Goal: Obtain resource: Obtain resource

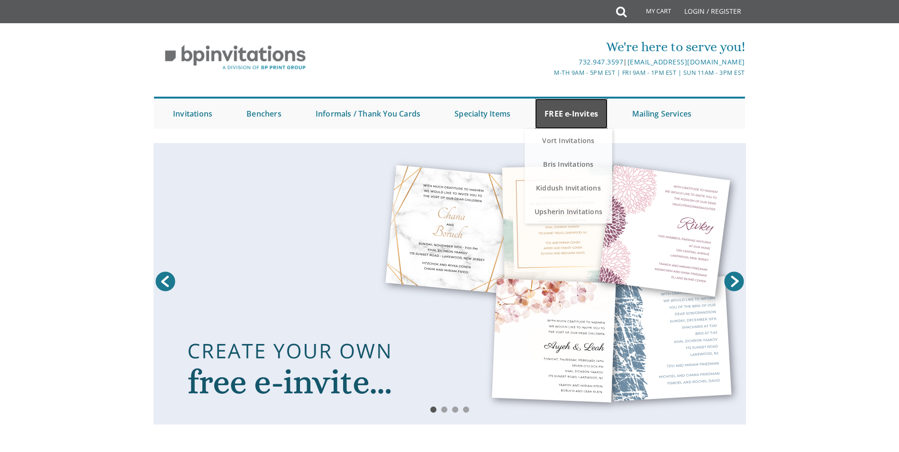
click at [563, 112] on link "FREE e-Invites" at bounding box center [571, 114] width 73 height 30
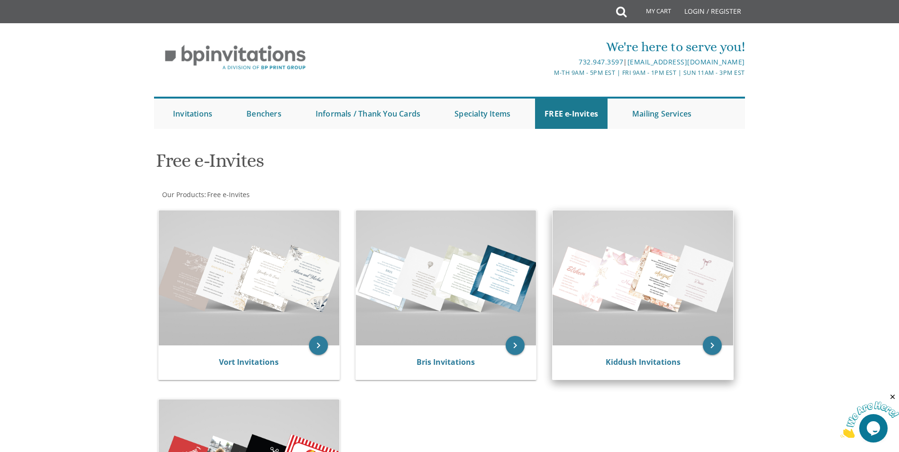
click at [622, 322] on img at bounding box center [643, 277] width 181 height 135
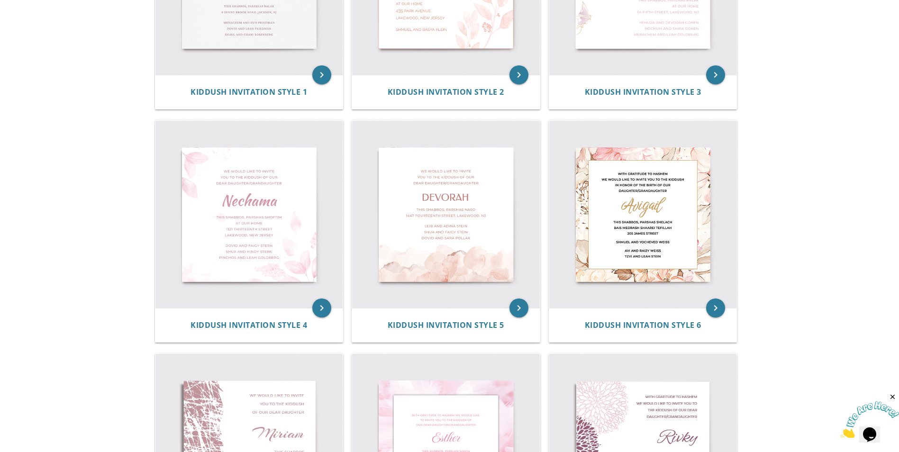
scroll to position [317, 0]
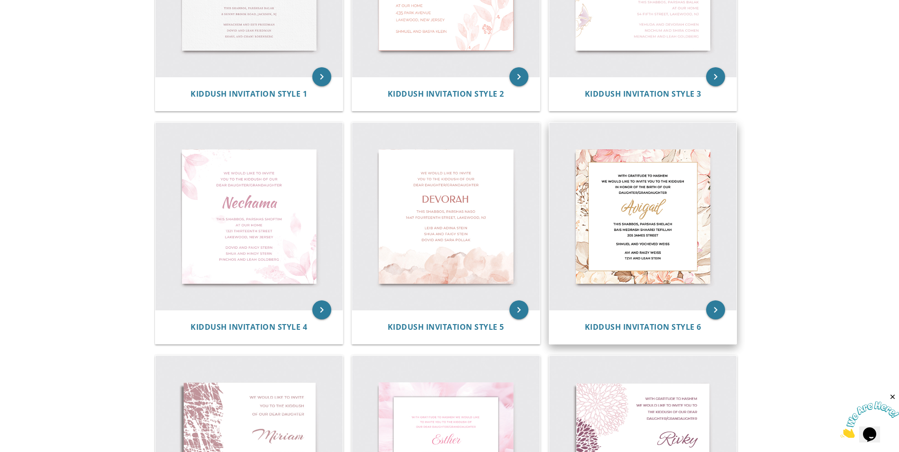
click at [665, 186] on img at bounding box center [643, 217] width 188 height 188
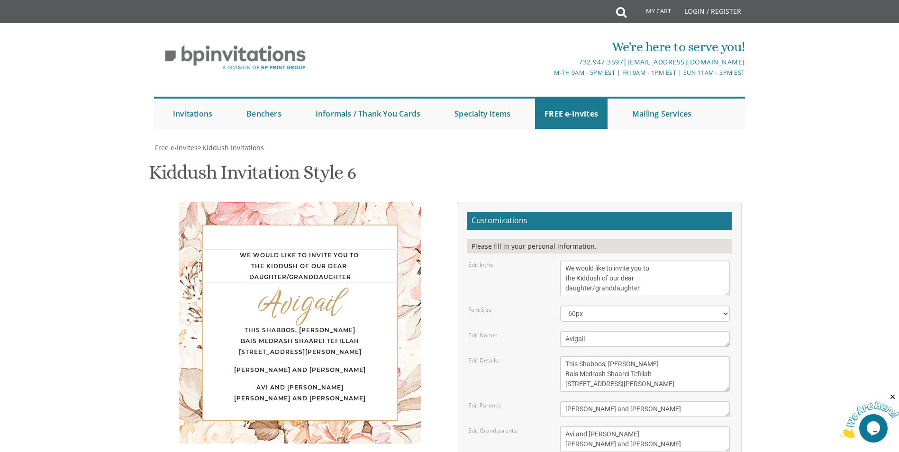
drag, startPoint x: 646, startPoint y: 287, endPoint x: 556, endPoint y: 280, distance: 90.4
click at [556, 280] on div "We would like to invite you to the Kiddush of our dear daughter/granddaughter" at bounding box center [645, 279] width 184 height 36
type textarea "We would like to invite you to a seudas mitzvah in honor of our Hochnosos Sefer…"
drag, startPoint x: 602, startPoint y: 344, endPoint x: 563, endPoint y: 344, distance: 38.9
click at [563, 344] on textarea "Avigail" at bounding box center [645, 339] width 170 height 16
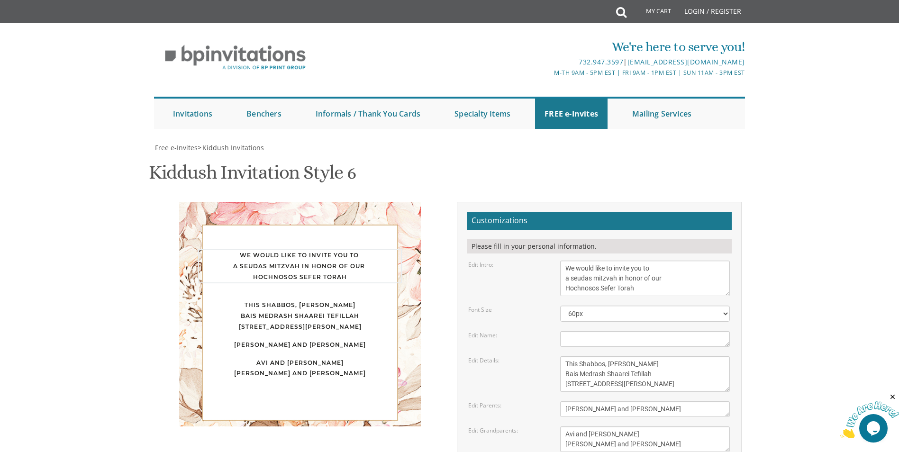
drag, startPoint x: 645, startPoint y: 288, endPoint x: 556, endPoint y: 292, distance: 89.2
click at [556, 292] on div "We would like to invite you to the Kiddush of our dear daughter/granddaughter" at bounding box center [645, 279] width 184 height 36
type textarea "We would like to invite you to a seudas mitzvah in honor of our"
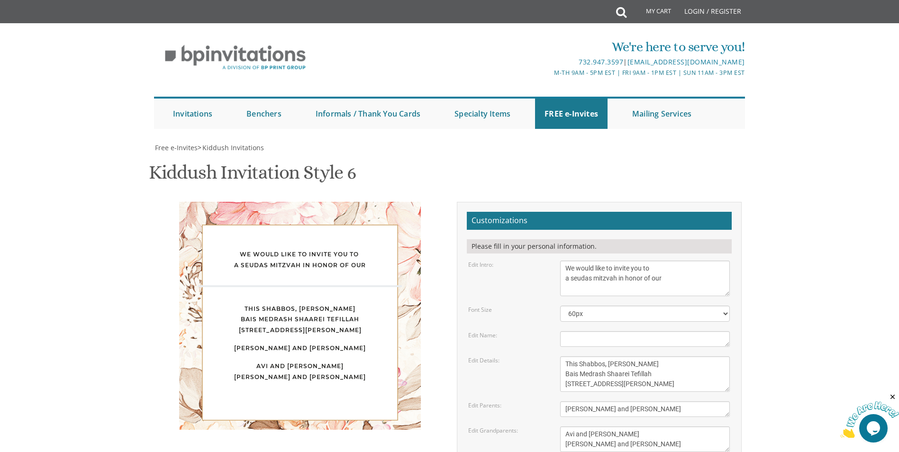
click at [573, 336] on textarea "Avigail" at bounding box center [645, 339] width 170 height 16
paste textarea "Hochnosos Sefer Torah"
type textarea "Hochnosos Sefer Torah"
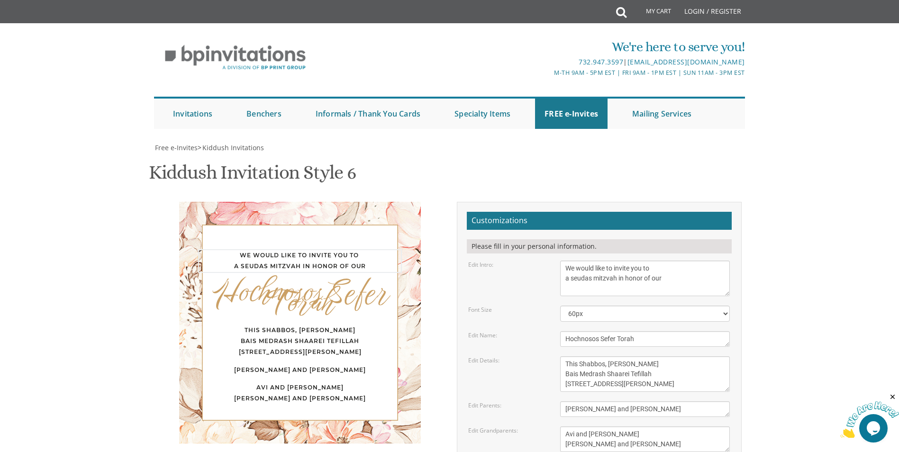
click at [625, 277] on textarea "We would like to invite you to the Kiddush of our dear daughter/granddaughter" at bounding box center [645, 279] width 170 height 36
click at [618, 279] on textarea "We would like to invite you to the Kiddush of our dear daughter/granddaughter" at bounding box center [645, 279] width 170 height 36
type textarea "We would like to invite you to a seudas mitzvah in honor of our"
click at [626, 347] on form "Customizations Please fill in your personal information. Edit Intro: We would l…" at bounding box center [599, 374] width 265 height 324
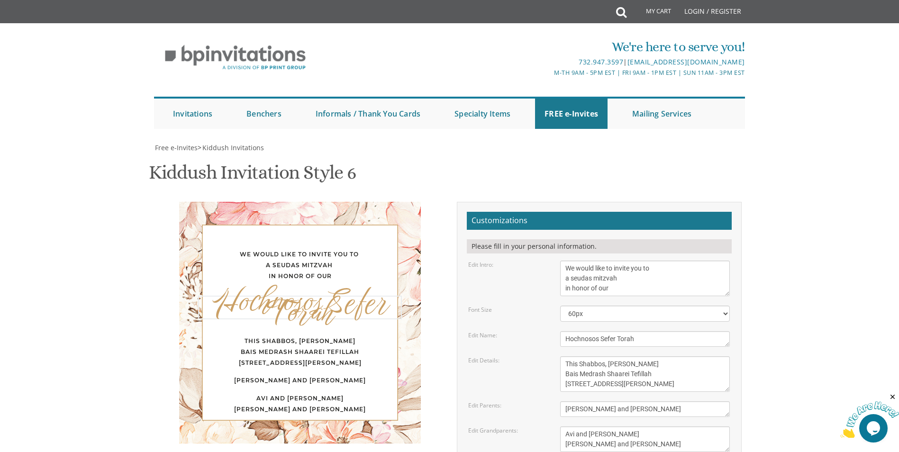
drag, startPoint x: 653, startPoint y: 341, endPoint x: 561, endPoint y: 342, distance: 92.0
click at [561, 342] on textarea "Avigail" at bounding box center [645, 339] width 170 height 16
click at [630, 376] on textarea "This Shabbos, Parshas Shelach Bais Medrash Shaarei Tefillah 205 James Street" at bounding box center [645, 374] width 170 height 36
drag, startPoint x: 622, startPoint y: 389, endPoint x: 558, endPoint y: 359, distance: 71.1
click at [558, 359] on div "This Shabbos, Parshas Shelach Bais Medrash Shaarei Tefillah 205 James Street" at bounding box center [645, 374] width 184 height 36
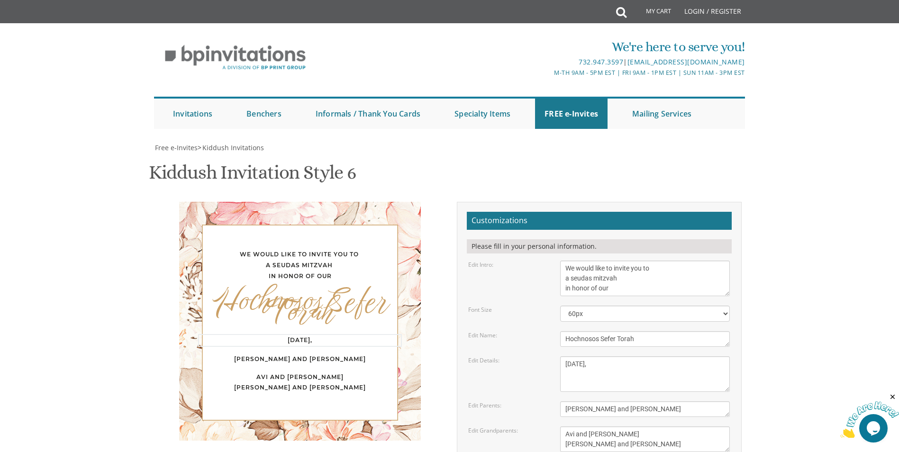
click at [603, 367] on textarea "This Shabbos, Parshas Shelach Bais Medrash Shaarei Tefillah 205 James Street" at bounding box center [645, 374] width 170 height 36
type textarea "Sunday, Sep 14th 5:00 PM"
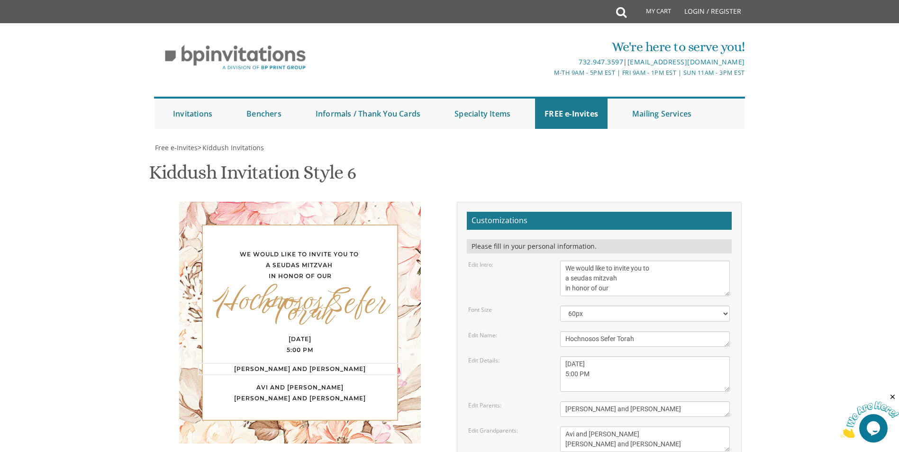
drag, startPoint x: 663, startPoint y: 411, endPoint x: 555, endPoint y: 402, distance: 107.9
click at [555, 402] on div "Shmuel and Yocheved Weiss" at bounding box center [645, 410] width 184 height 16
type textarea "Gershon & Chaya Friedman"
drag, startPoint x: 631, startPoint y: 448, endPoint x: 546, endPoint y: 431, distance: 87.1
click at [546, 431] on div "Edit Grandparents: Avi and Raizy Weiss Tzvi and Leah Stein" at bounding box center [599, 440] width 276 height 26
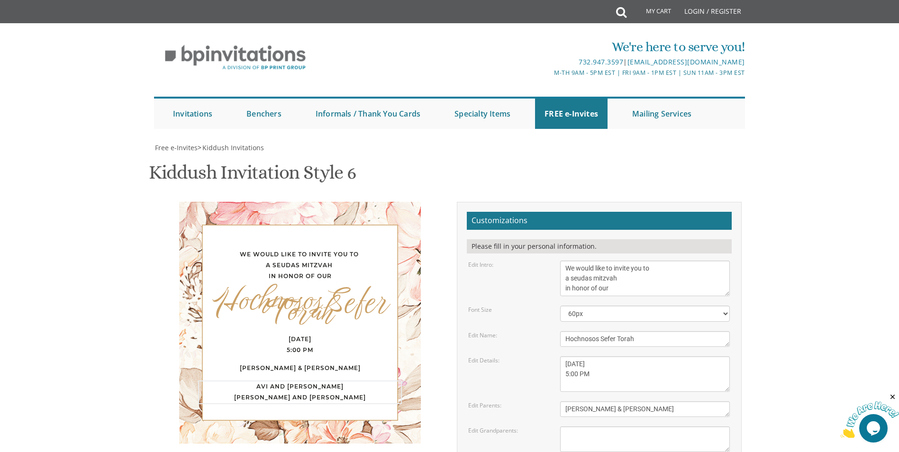
click at [567, 376] on textarea "This Shabbos, Parshas Shelach Bais Medrash Shaarei Tefillah 205 James Street" at bounding box center [645, 374] width 170 height 36
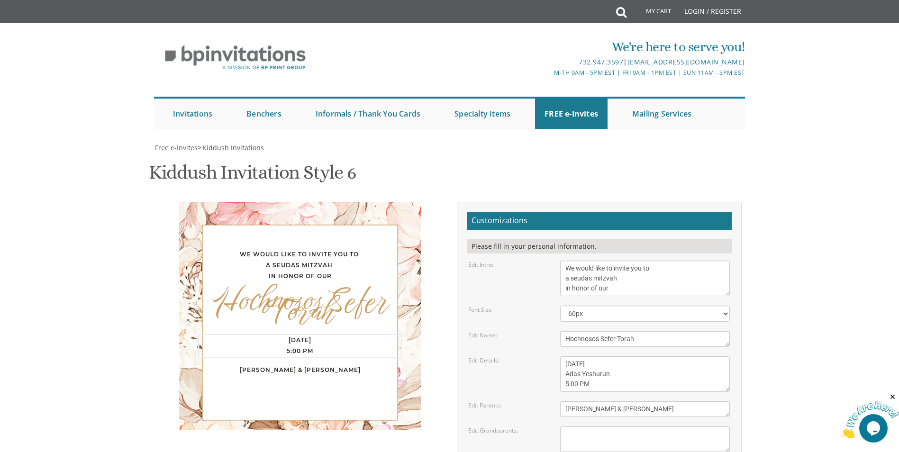
type textarea "Sunday, Sep 14th Adas Yeshurun 5:00 PM"
click at [630, 443] on textarea "Avi and Raizy Weiss Tzvi and Leah Stein" at bounding box center [645, 440] width 170 height 26
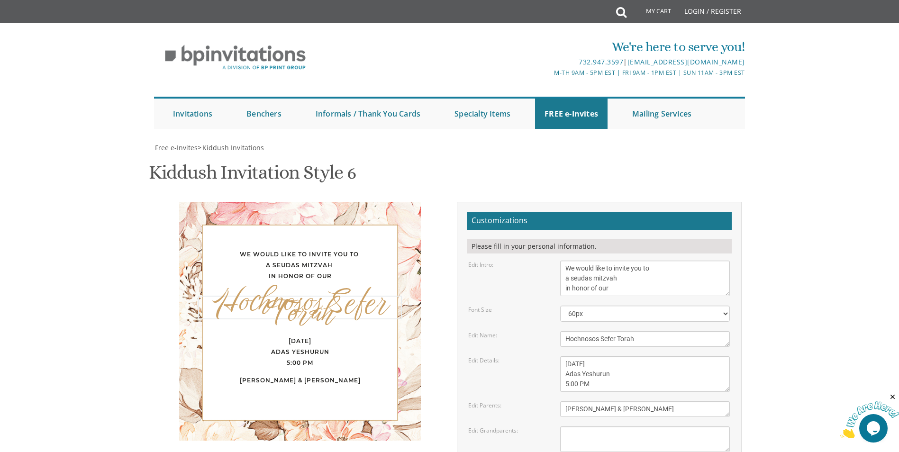
drag, startPoint x: 658, startPoint y: 335, endPoint x: 548, endPoint y: 348, distance: 110.3
click at [548, 348] on form "Customizations Please fill in your personal information. Edit Intro: We would l…" at bounding box center [599, 374] width 265 height 324
click at [726, 313] on select "40px 50px 60px 70px 80px" at bounding box center [645, 314] width 170 height 16
select select "40px"
click at [560, 306] on select "40px 50px 60px 70px 80px" at bounding box center [645, 314] width 170 height 16
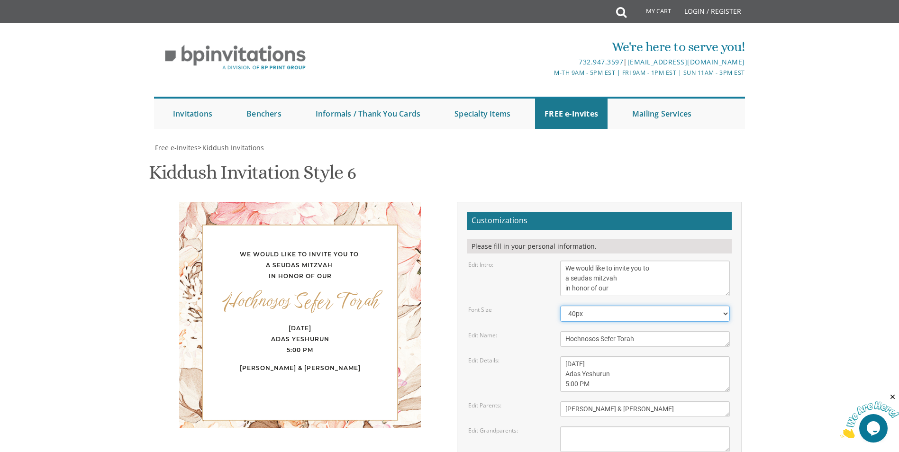
scroll to position [102, 0]
type input "chaya@frielancegraphics.com"
drag, startPoint x: 899, startPoint y: 291, endPoint x: 895, endPoint y: 341, distance: 49.9
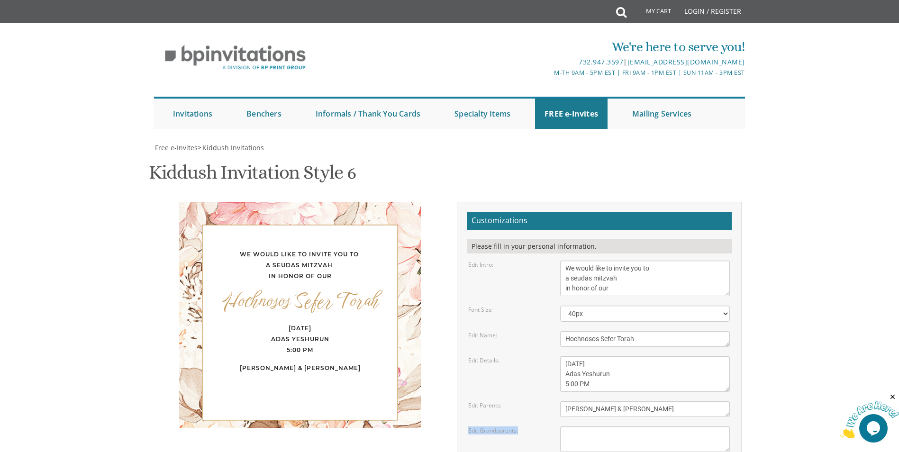
click at [895, 341] on body "My Cart Total: View Cart Item(s) Submit My Cart Total: View Cart Item(s) Login …" at bounding box center [449, 402] width 899 height 804
click at [589, 427] on textarea "Avi and Raizy Weiss Tzvi and Leah Stein" at bounding box center [645, 440] width 170 height 26
type textarea "Please rsvp to Chaya (773) 251-0933"
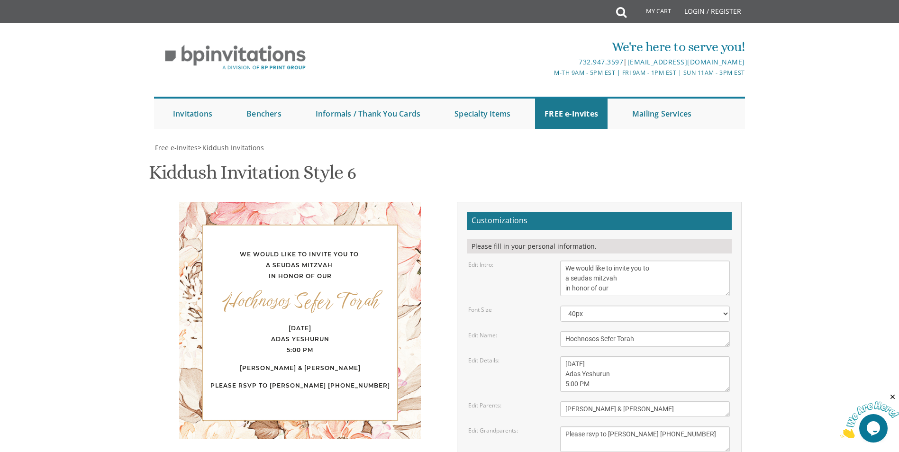
drag, startPoint x: 577, startPoint y: 404, endPoint x: 536, endPoint y: 449, distance: 61.1
click at [536, 449] on div "Free e-Invites > Kiddush Invitations Kiddush Invitation Style 6 SKU: kiddush13 …" at bounding box center [449, 379] width 591 height 473
